Goal: Learn about a topic

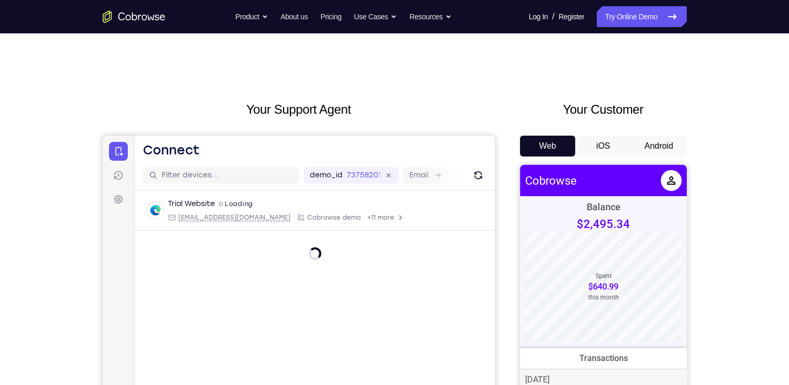
click at [665, 141] on button "Android" at bounding box center [659, 146] width 56 height 21
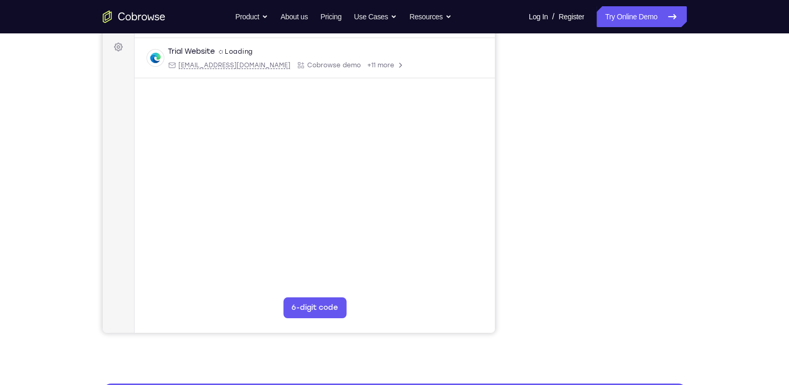
scroll to position [153, 0]
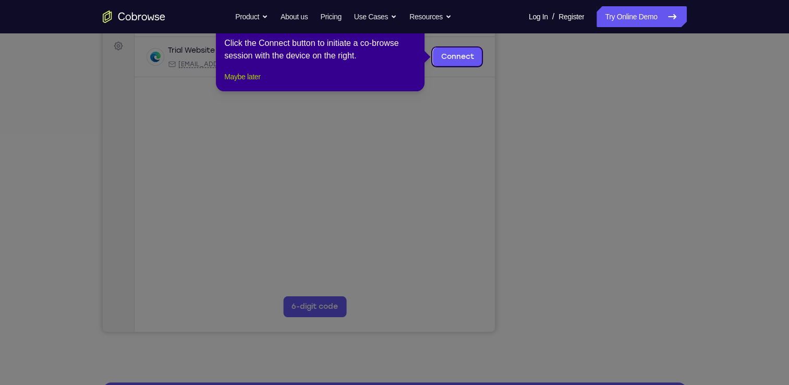
click at [253, 83] on button "Maybe later" at bounding box center [242, 76] width 36 height 13
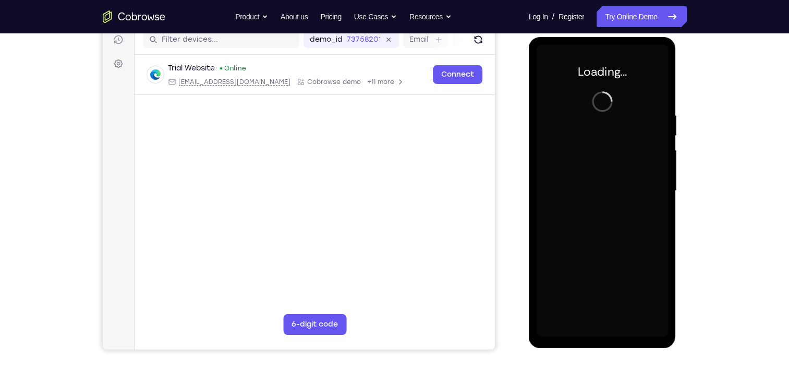
scroll to position [0, 0]
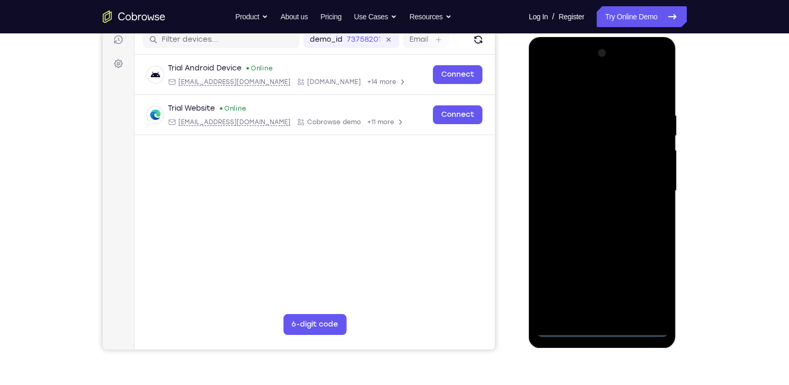
click at [602, 322] on div at bounding box center [602, 191] width 131 height 292
click at [601, 332] on div at bounding box center [602, 191] width 131 height 292
click at [651, 283] on div at bounding box center [602, 191] width 131 height 292
click at [540, 70] on div at bounding box center [602, 191] width 131 height 292
click at [647, 183] on div at bounding box center [602, 191] width 131 height 292
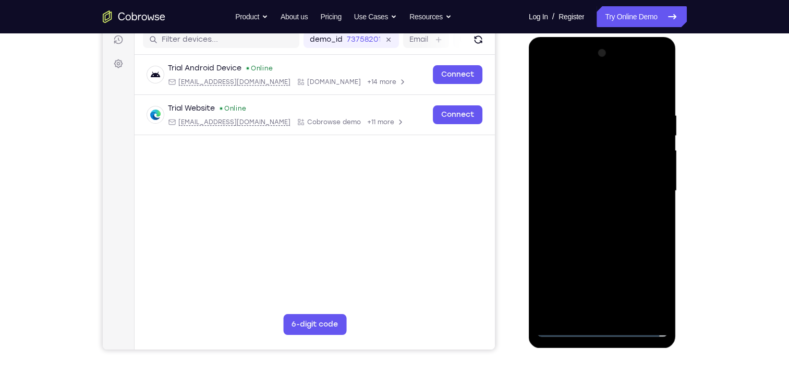
click at [588, 206] on div at bounding box center [602, 191] width 131 height 292
click at [598, 177] on div at bounding box center [602, 191] width 131 height 292
